Goal: Task Accomplishment & Management: Use online tool/utility

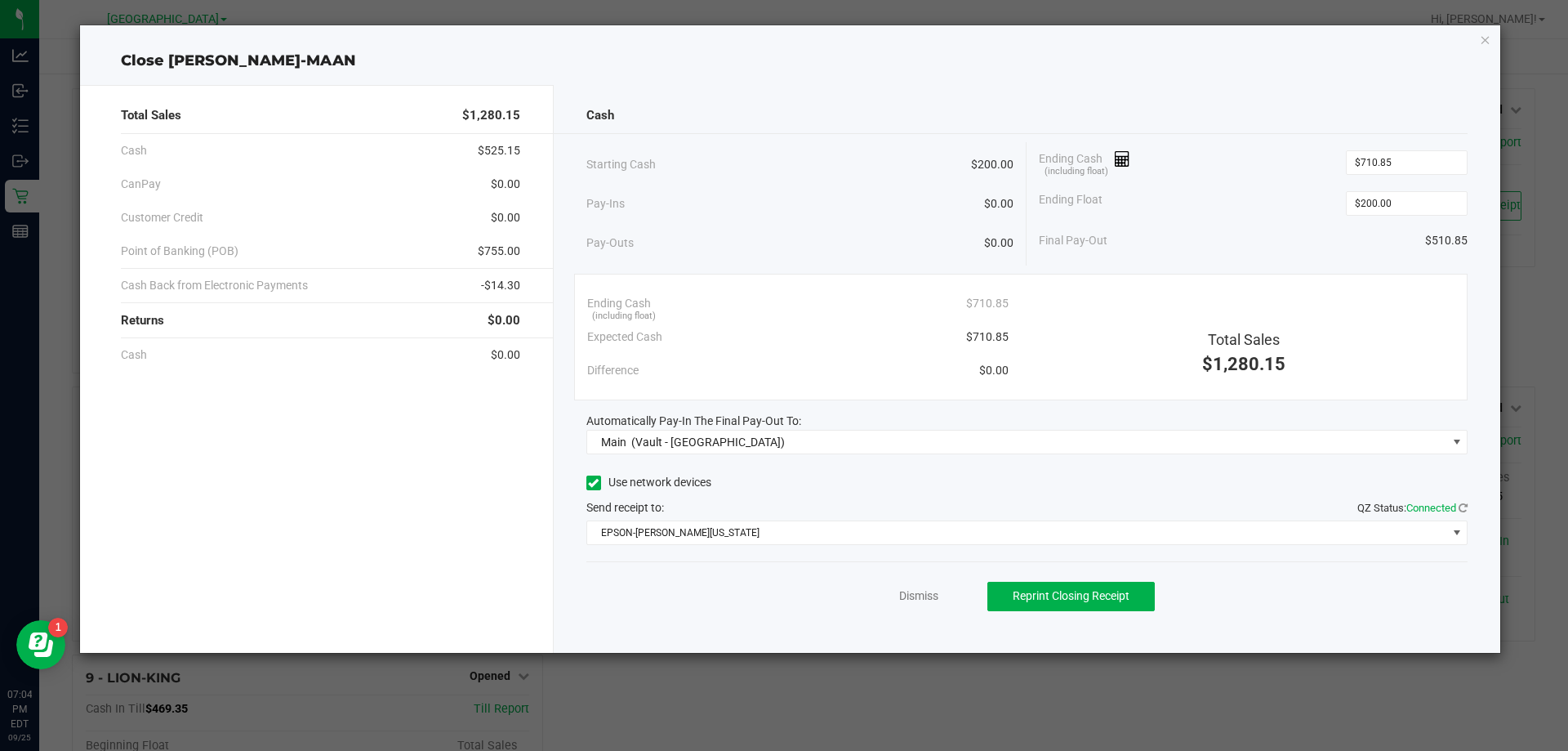
click at [1478, 30] on div "Close [PERSON_NAME]-MAAN Total Sales $1,280.15 Cash $525.15 CanPay $0.00 Custom…" at bounding box center [790, 338] width 1421 height 627
click at [1485, 36] on icon "button" at bounding box center [1485, 39] width 11 height 20
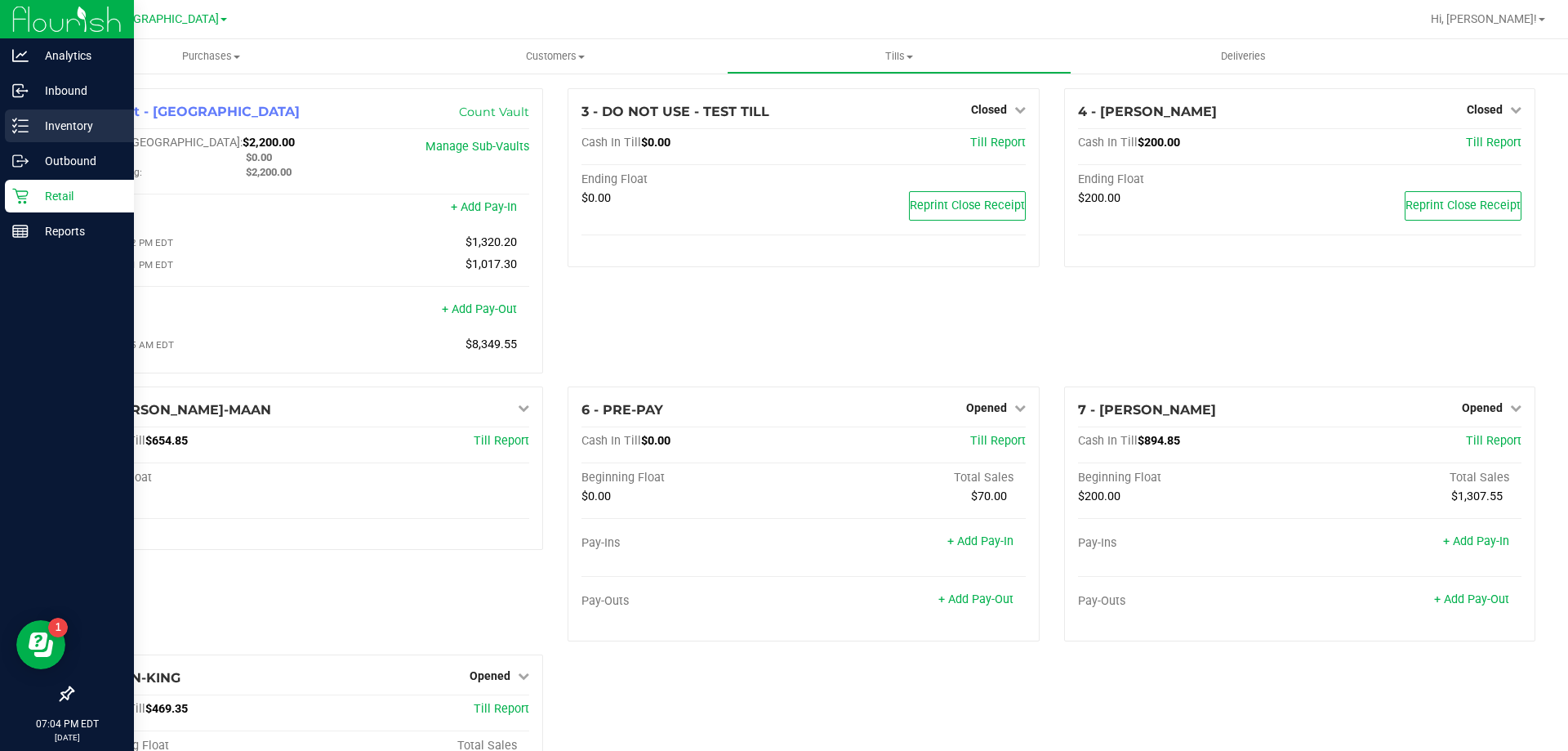
click at [28, 122] on icon at bounding box center [20, 126] width 16 height 16
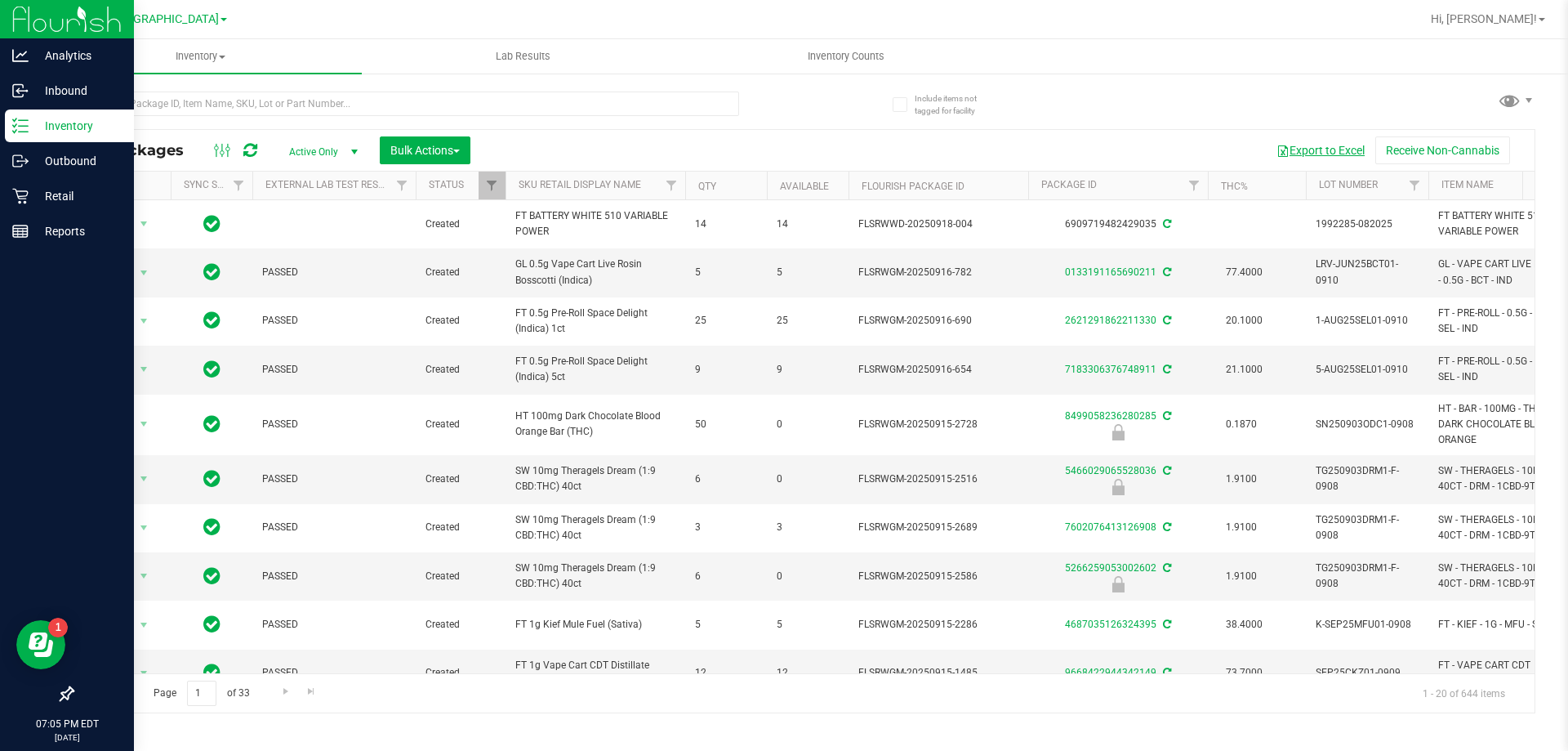
click at [1329, 149] on button "Export to Excel" at bounding box center [1321, 151] width 110 height 28
click at [14, 191] on icon at bounding box center [20, 195] width 16 height 16
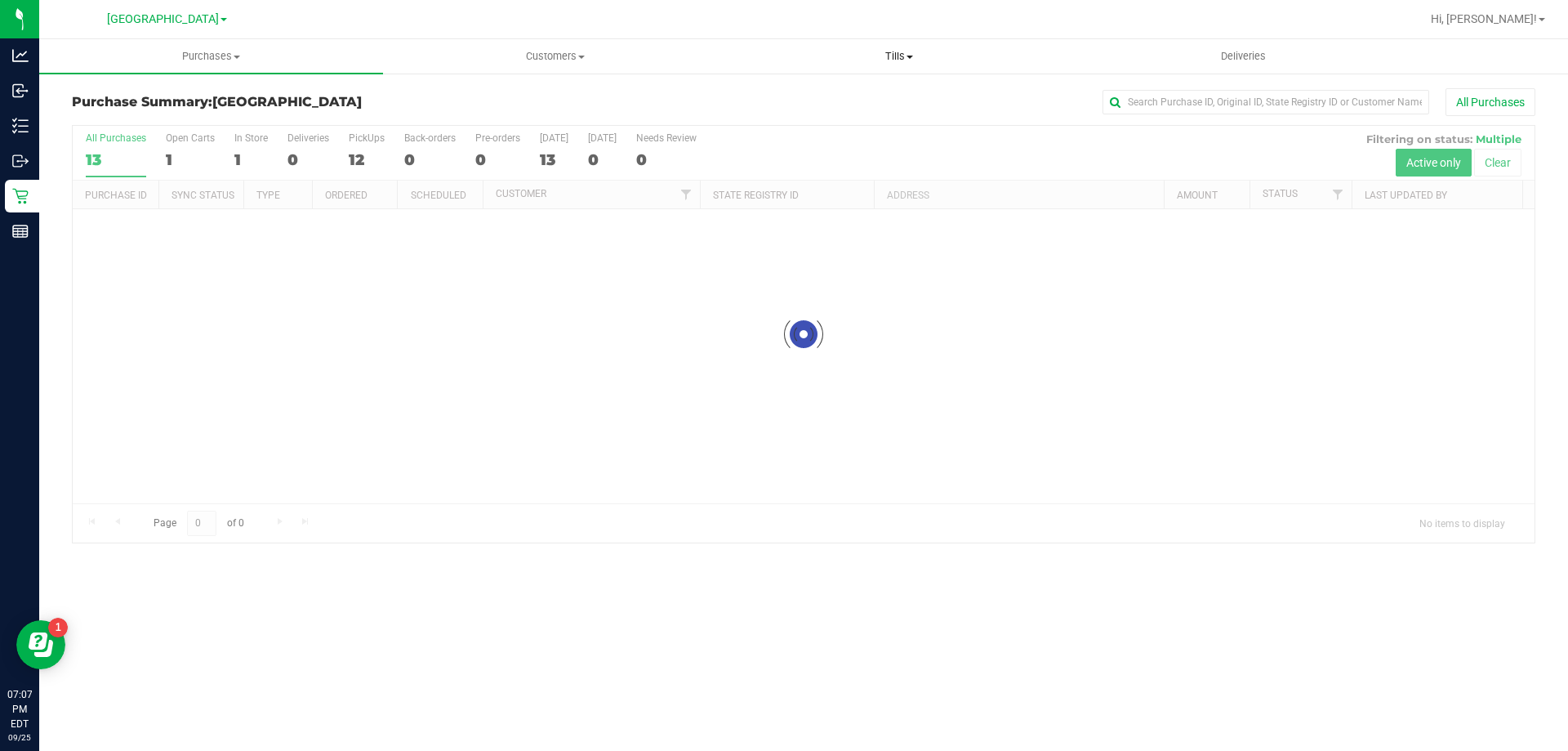
click at [883, 52] on span "Tills" at bounding box center [899, 56] width 342 height 15
click at [838, 98] on li "Manage tills" at bounding box center [899, 99] width 344 height 20
